Goal: Task Accomplishment & Management: Manage account settings

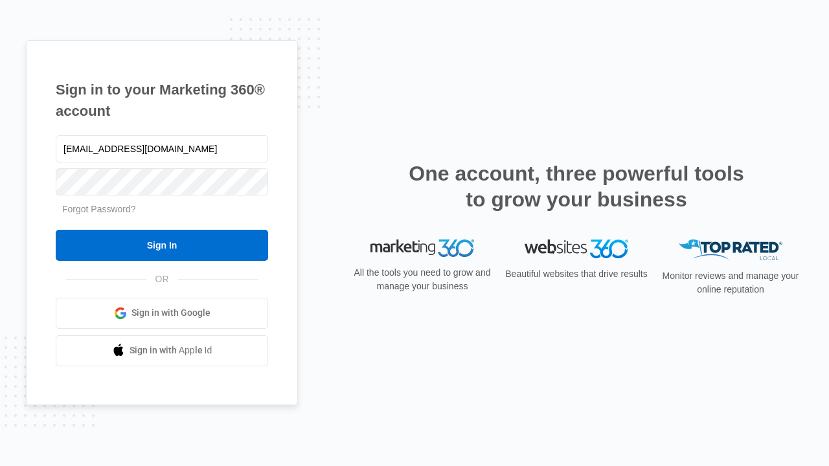
type input "dankie614@gmail.com"
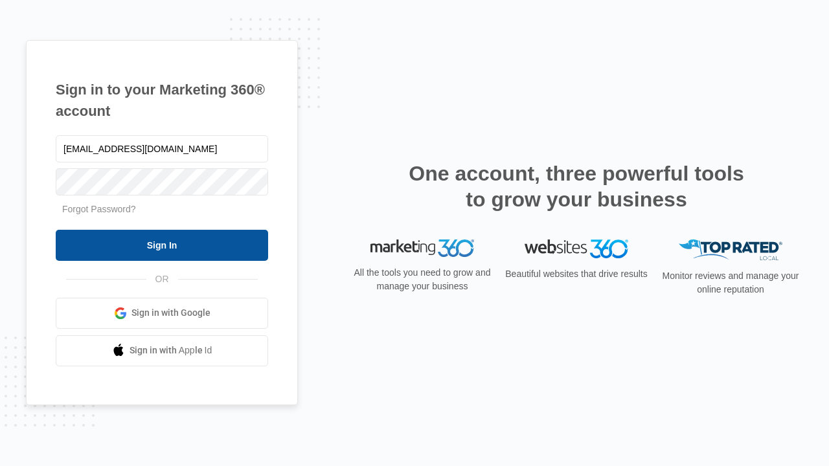
click at [162, 245] on input "Sign In" at bounding box center [162, 245] width 212 height 31
